Goal: Task Accomplishment & Management: Manage account settings

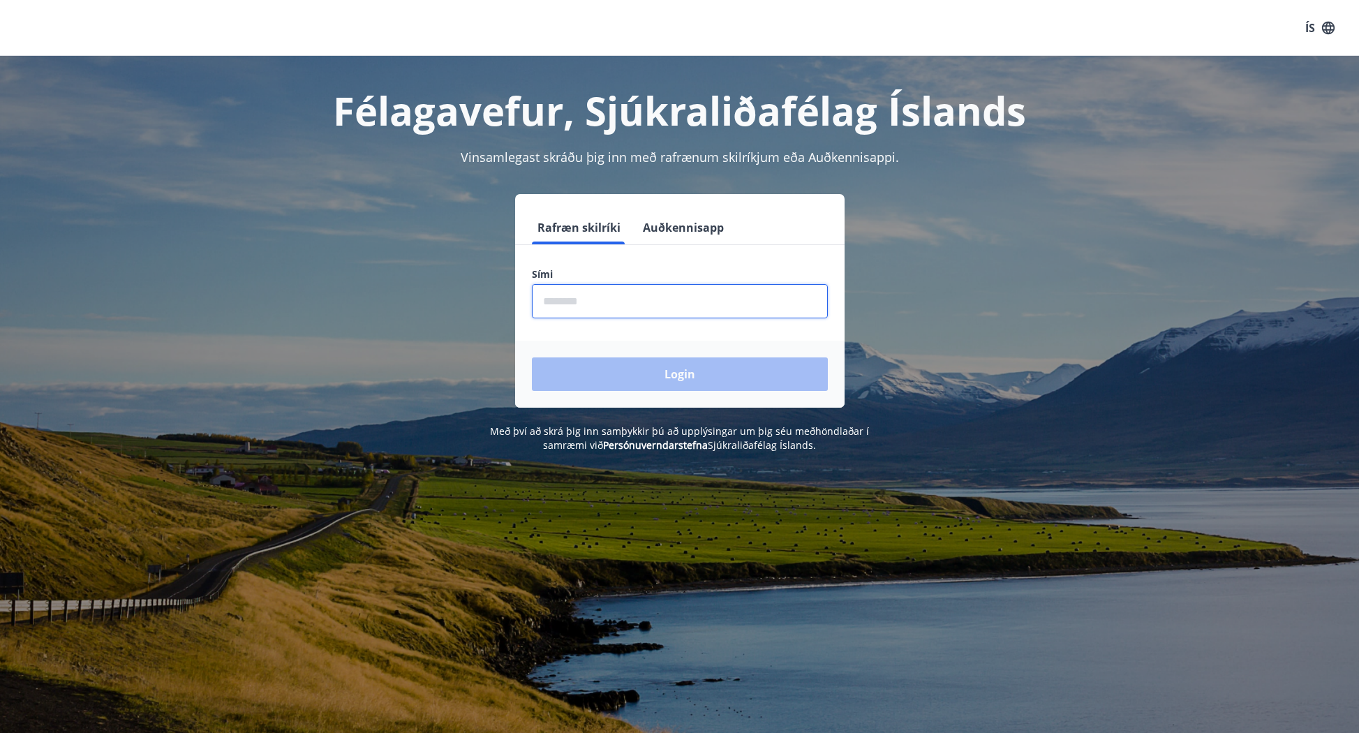
click at [620, 300] on input "phone" at bounding box center [680, 301] width 296 height 34
type input "********"
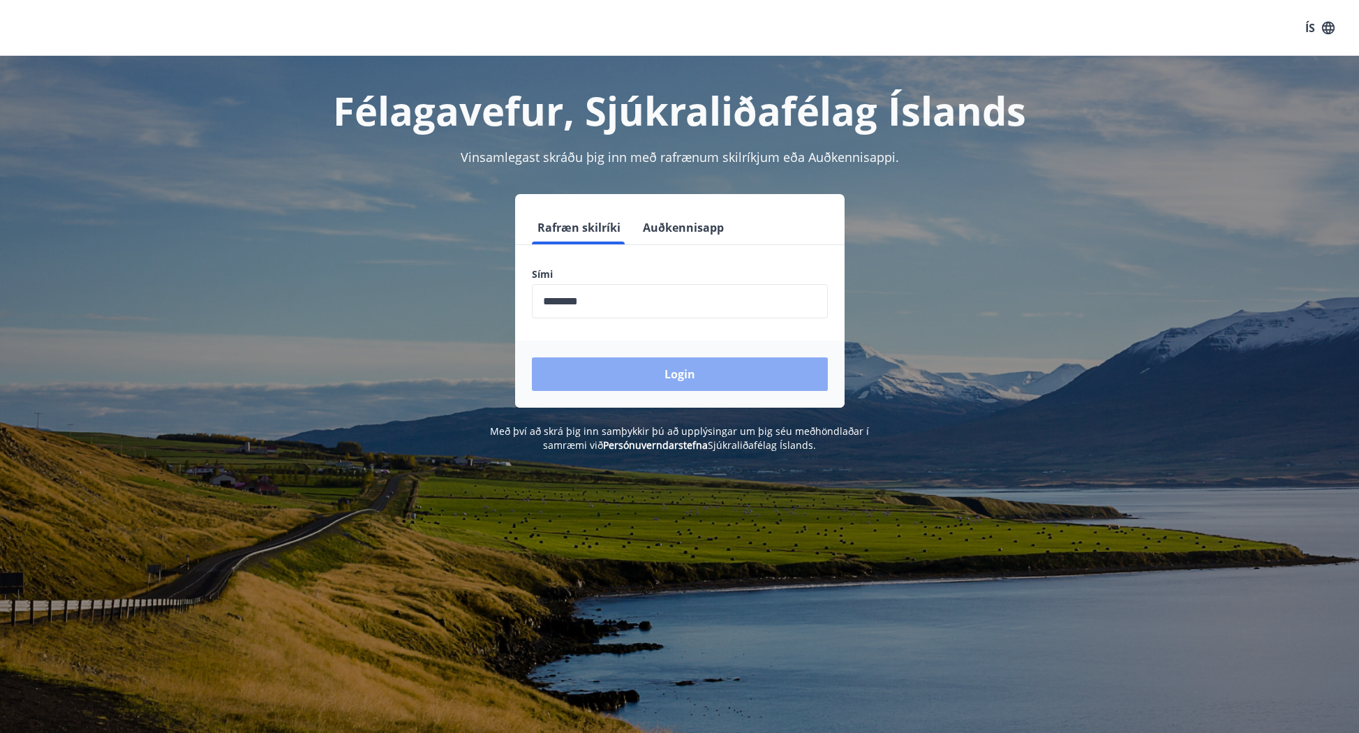
click at [670, 371] on button "Login" at bounding box center [680, 373] width 296 height 33
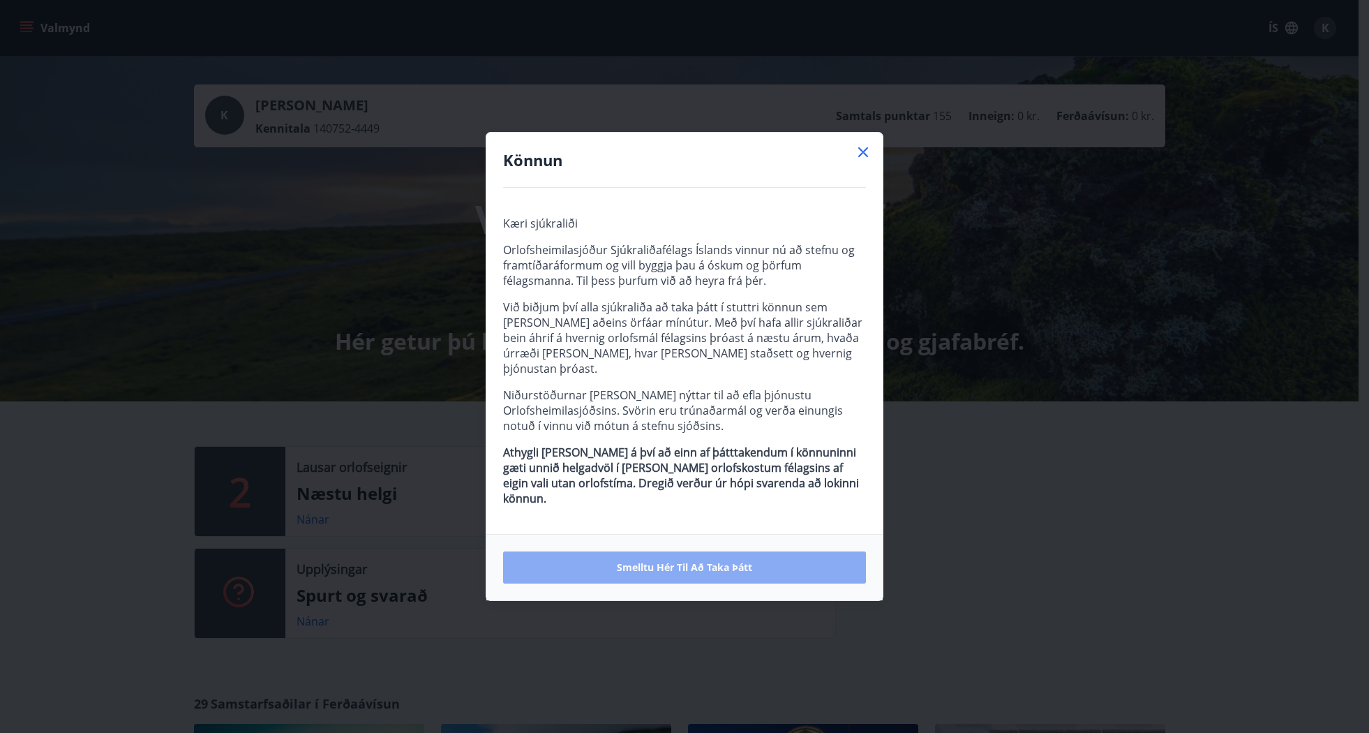
click at [693, 560] on span "Smelltu hér til að taka þátt" at bounding box center [684, 567] width 135 height 14
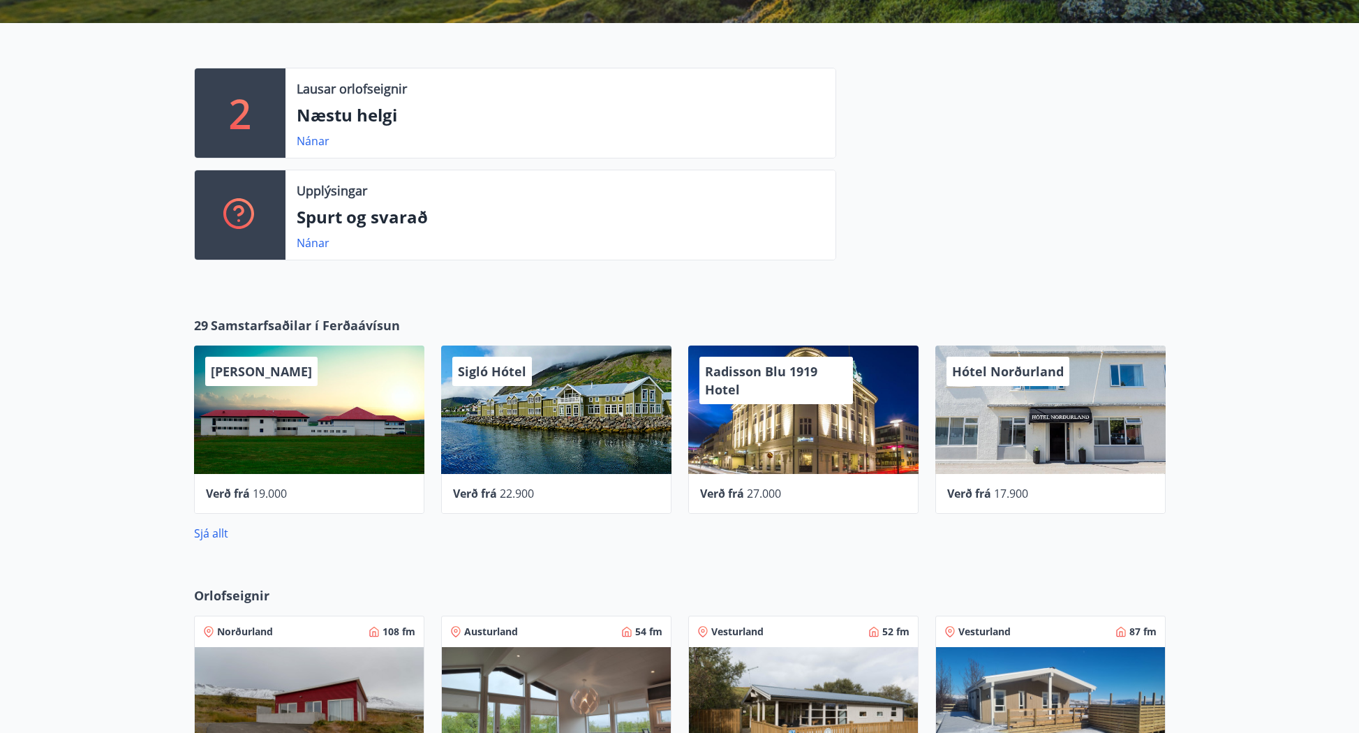
scroll to position [310, 0]
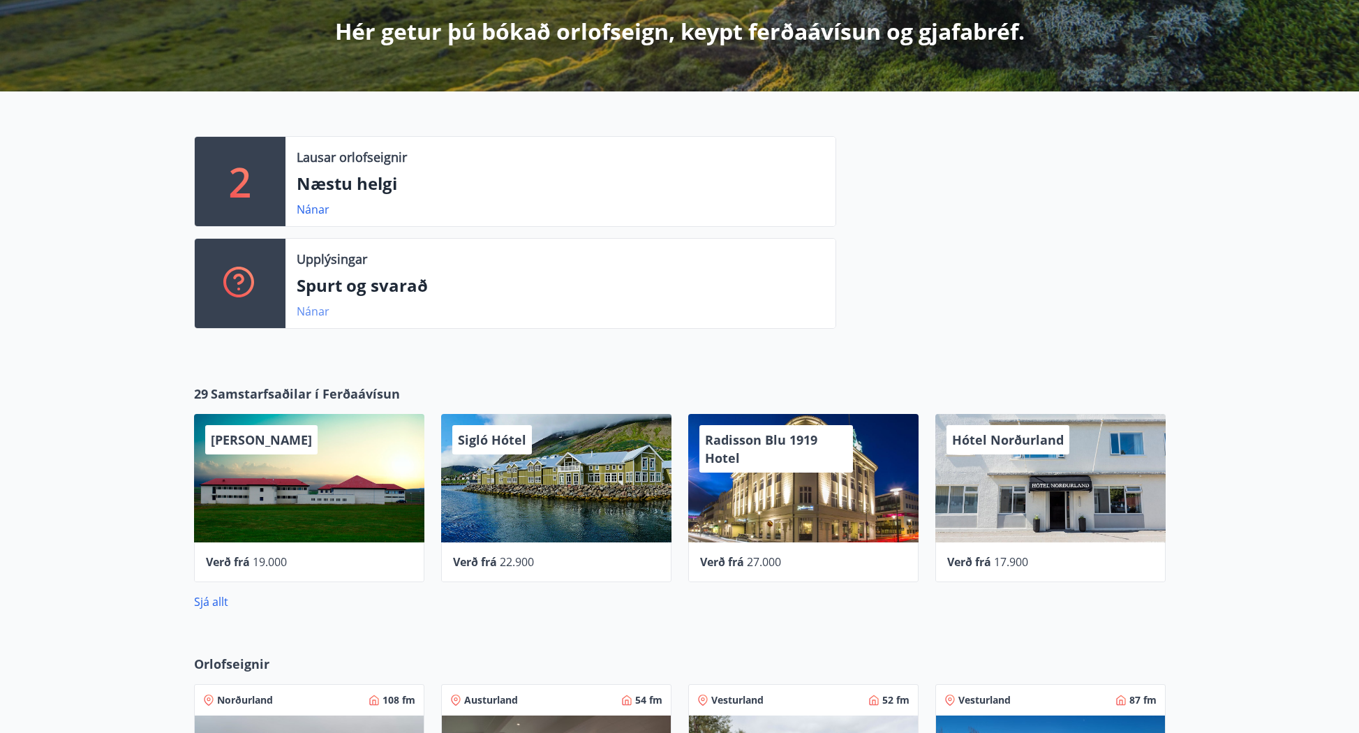
click at [318, 308] on link "Nánar" at bounding box center [313, 311] width 33 height 15
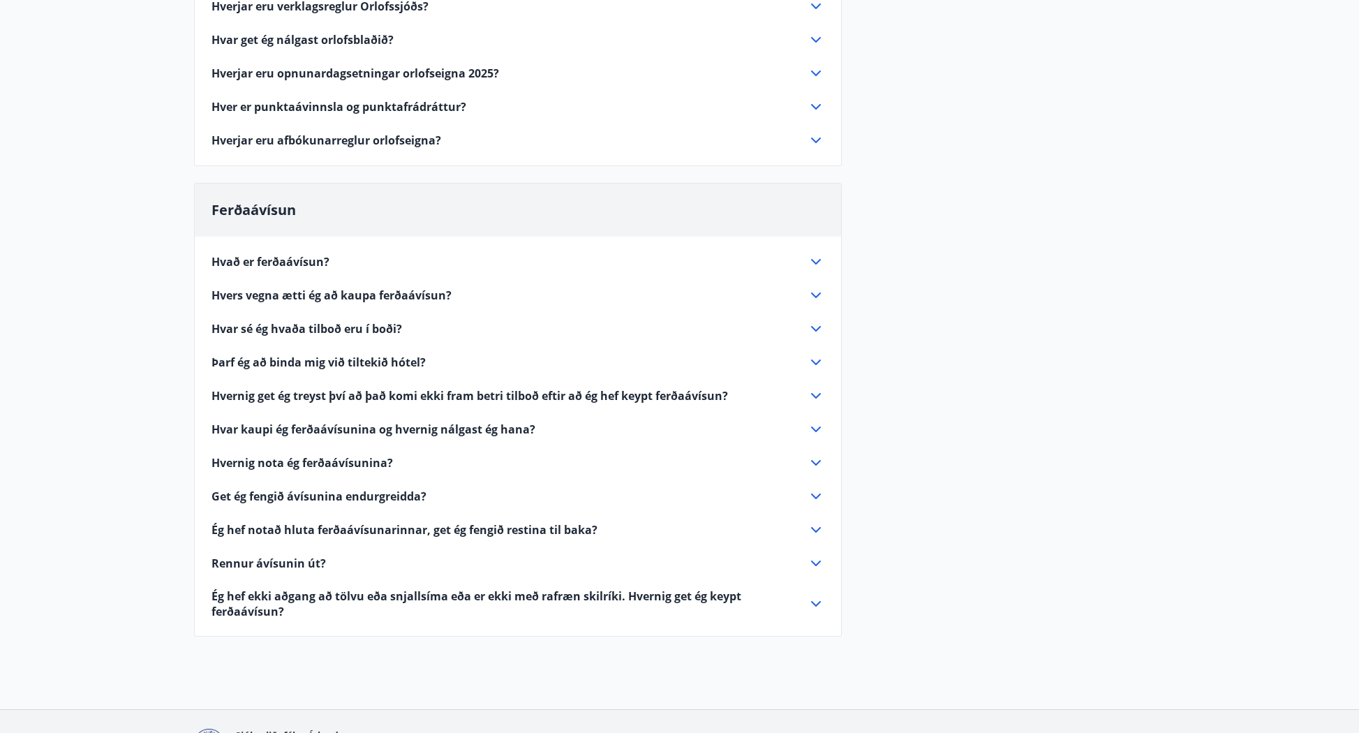
scroll to position [327, 0]
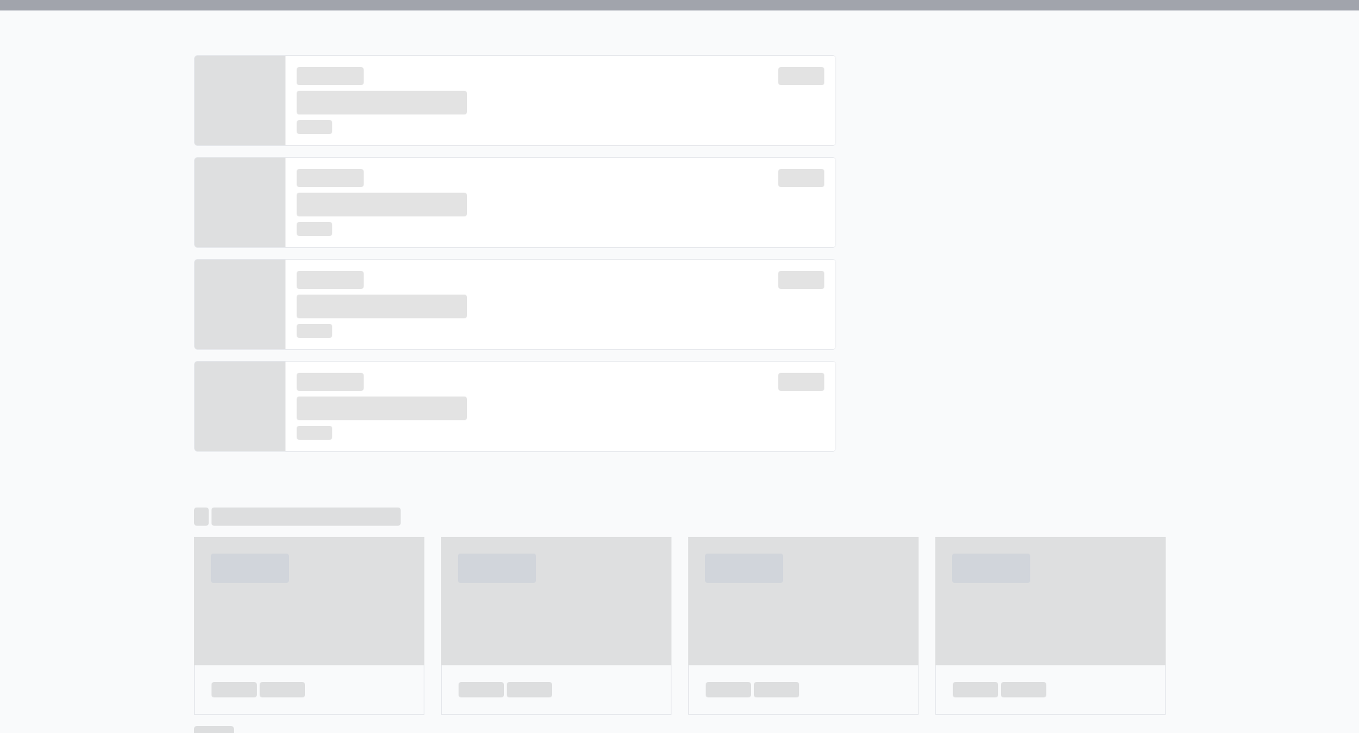
scroll to position [310, 0]
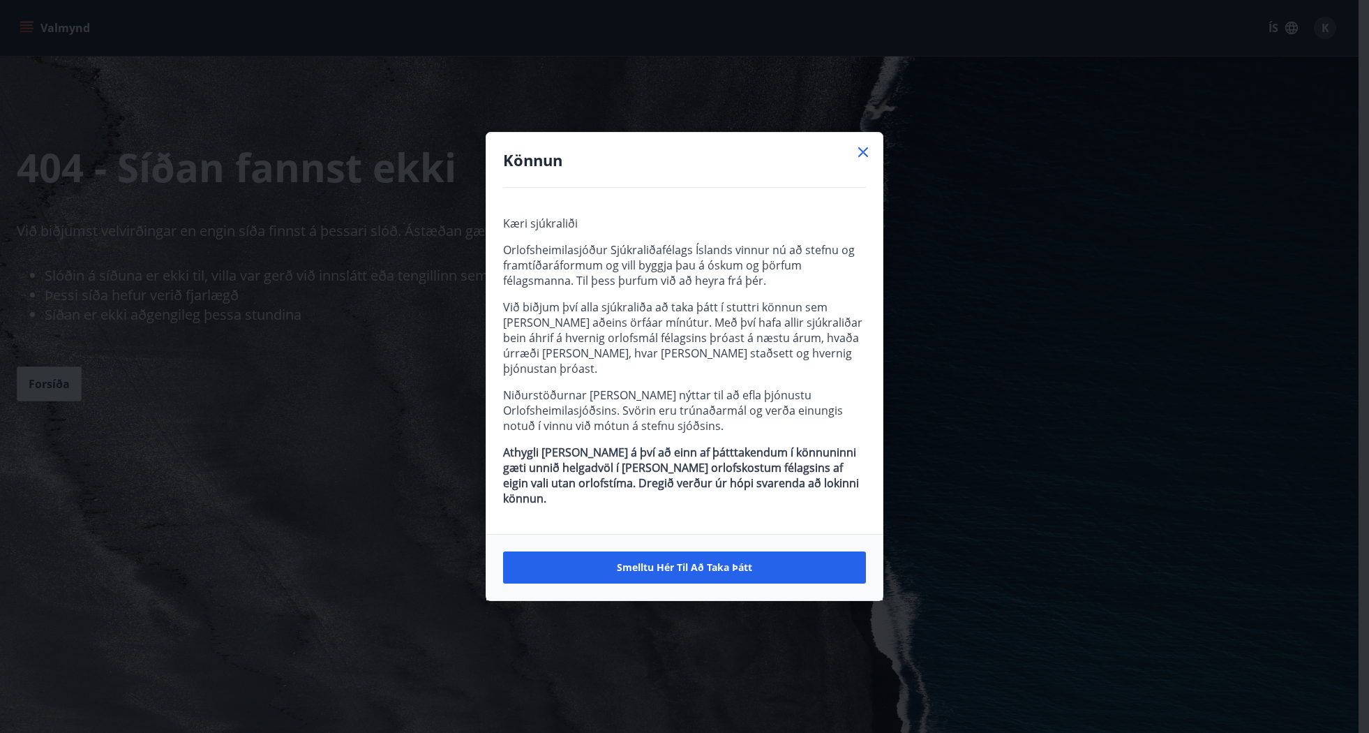
click at [859, 157] on icon at bounding box center [863, 152] width 17 height 17
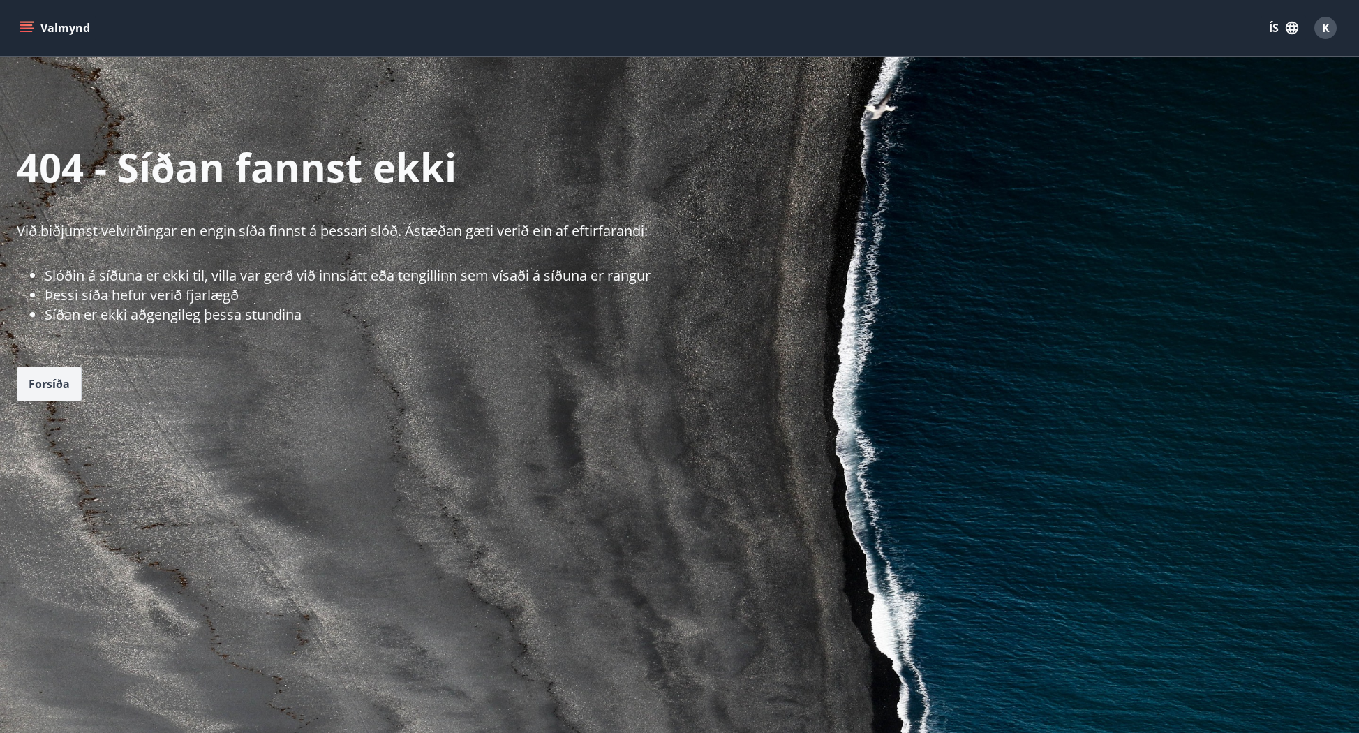
click at [50, 379] on span "Forsíða" at bounding box center [49, 383] width 41 height 15
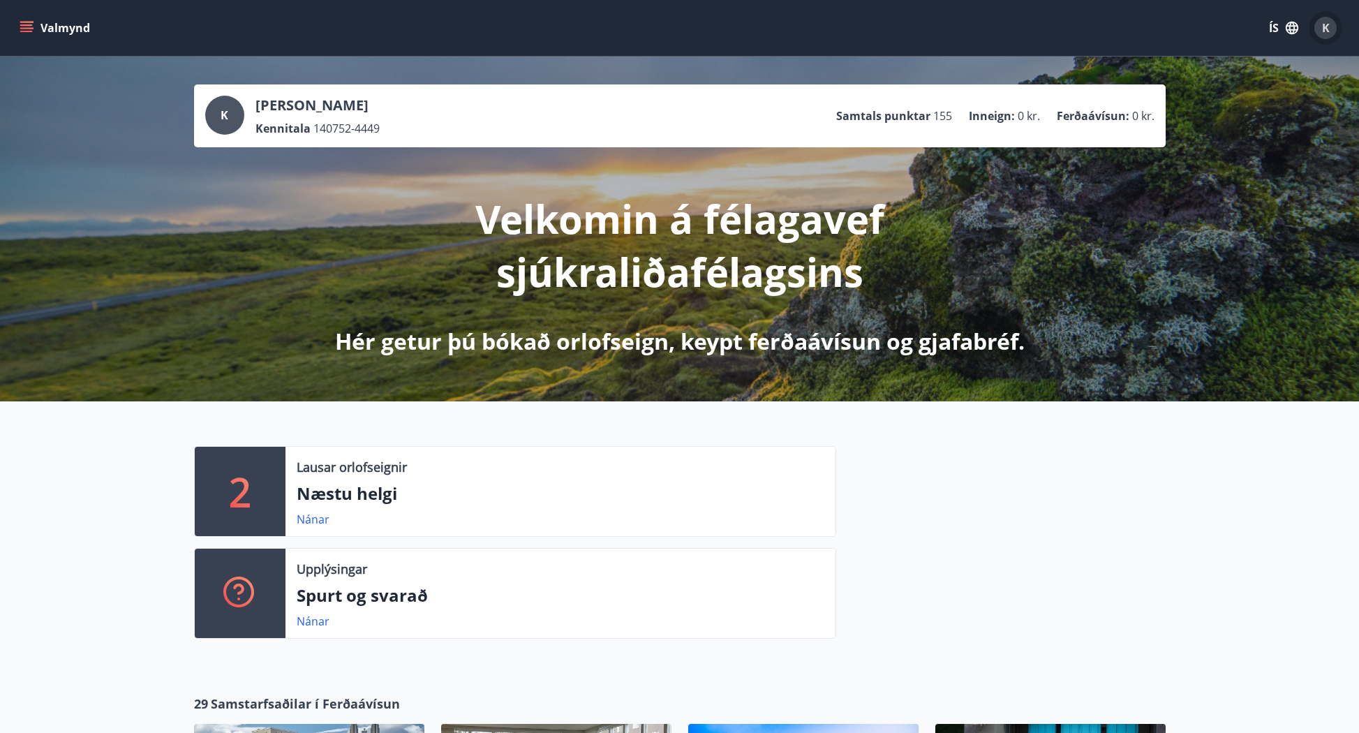
click at [1330, 29] on div "K" at bounding box center [1325, 28] width 22 height 22
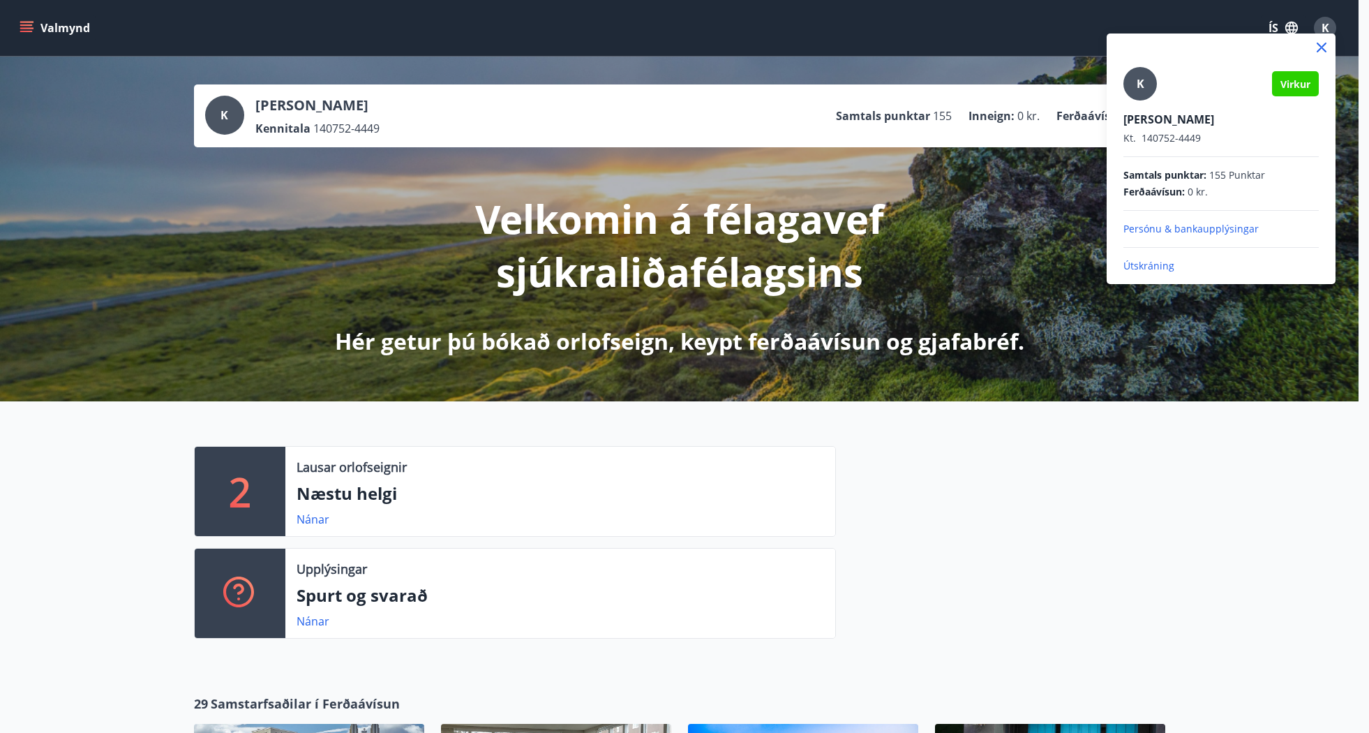
click at [1151, 266] on p "Útskráning" at bounding box center [1221, 266] width 195 height 14
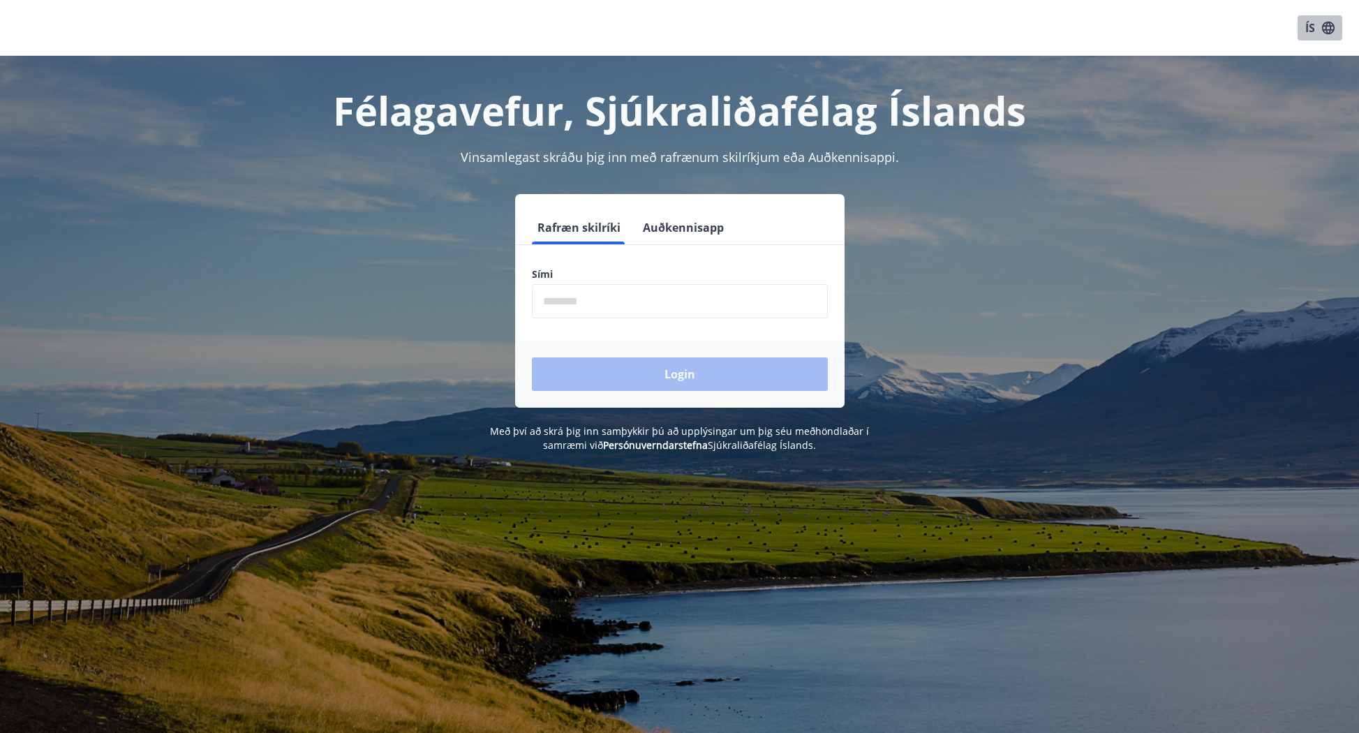
click at [1327, 29] on icon "button" at bounding box center [1327, 27] width 15 height 15
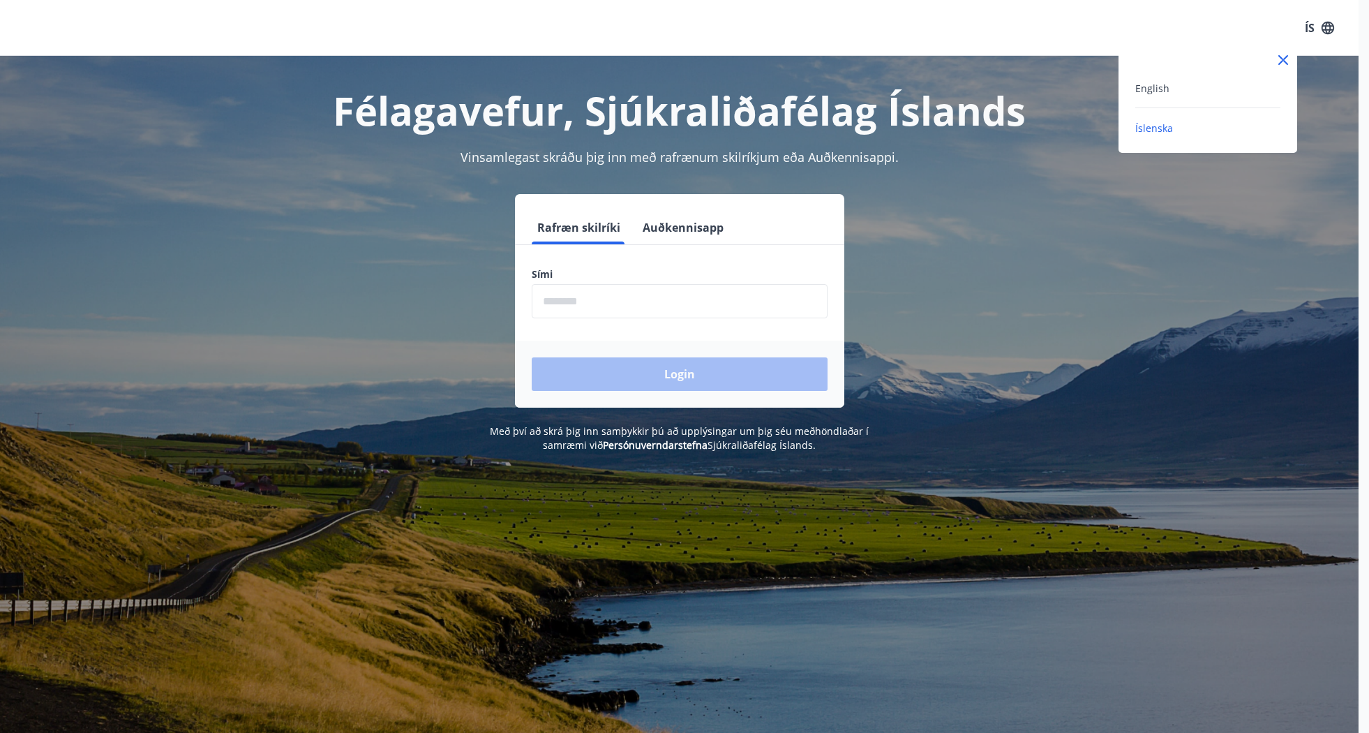
drag, startPoint x: 1145, startPoint y: 193, endPoint x: 1136, endPoint y: 196, distance: 9.7
click at [1145, 193] on div at bounding box center [684, 366] width 1369 height 733
